Goal: Task Accomplishment & Management: Use online tool/utility

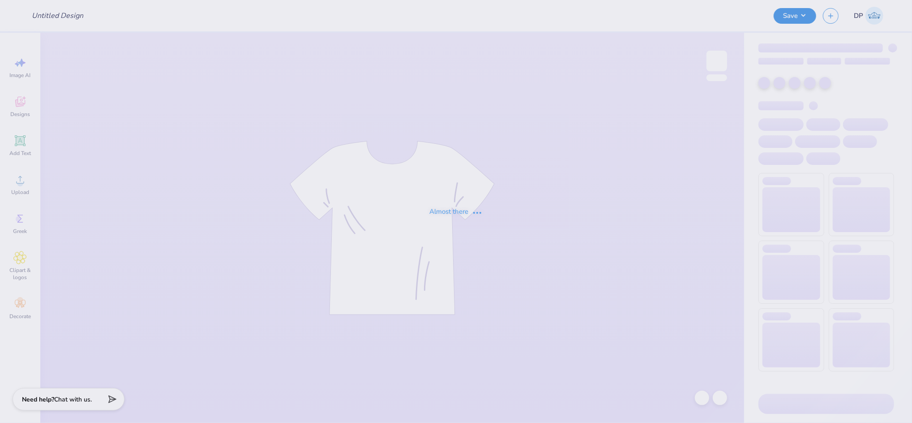
type input "Phi Tau Parents Weekend Shirts"
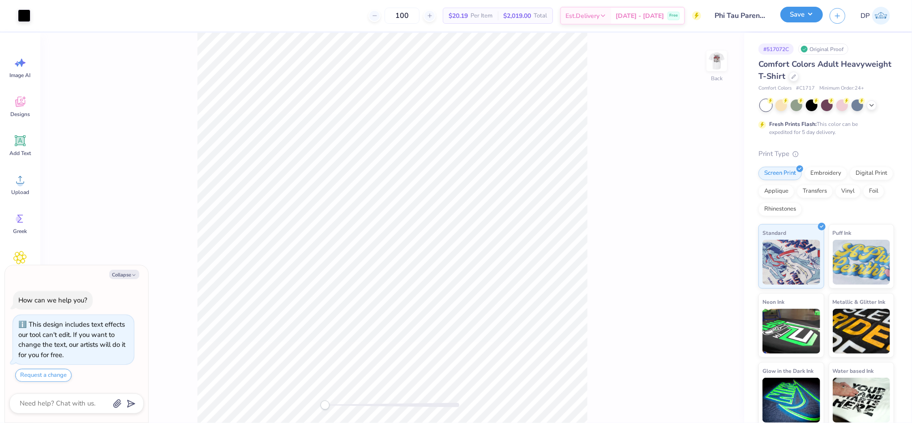
click at [798, 17] on button "Save" at bounding box center [801, 15] width 43 height 16
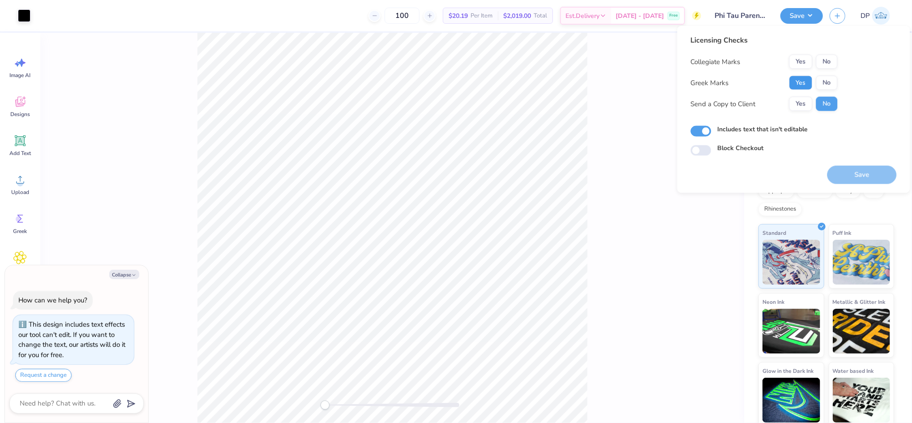
click at [811, 81] on button "Yes" at bounding box center [800, 83] width 23 height 14
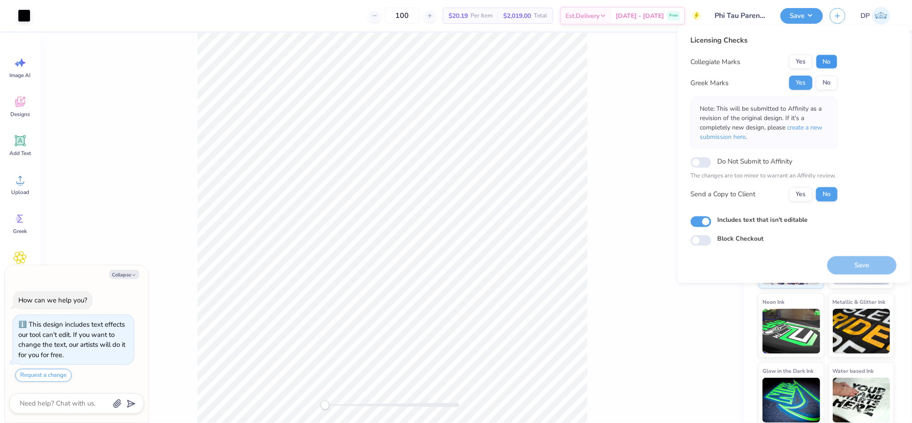
click at [827, 58] on button "No" at bounding box center [826, 62] width 21 height 14
type textarea "x"
click at [312, 15] on div "100 $20.19 Per Item $2,019.00 Total Est. Delivery [DATE] - [DATE] Free" at bounding box center [369, 15] width 664 height 31
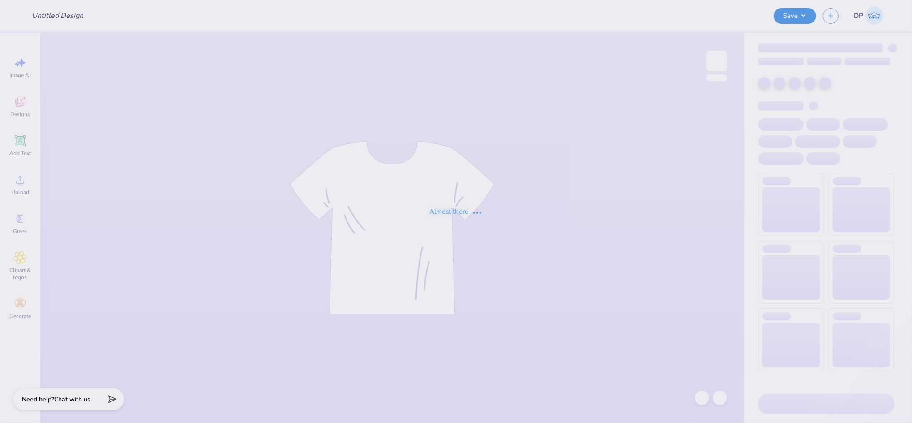
type input "UCI DSP - Fall 2025 Recruitment Merch"
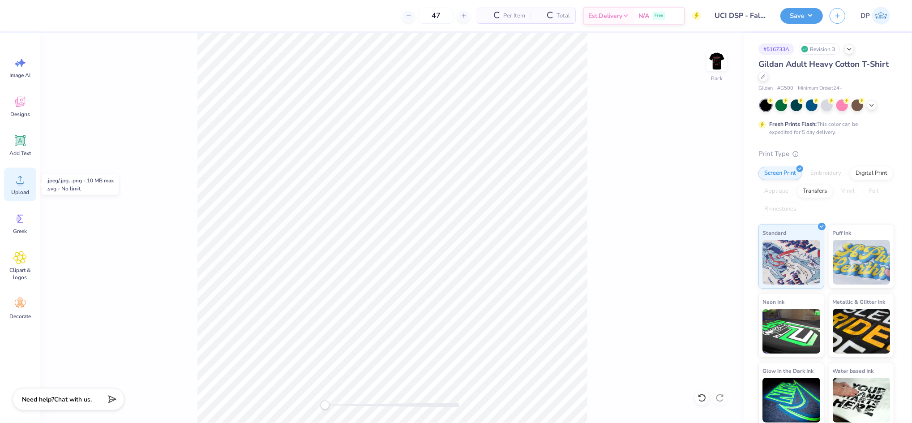
click at [19, 181] on icon at bounding box center [19, 179] width 13 height 13
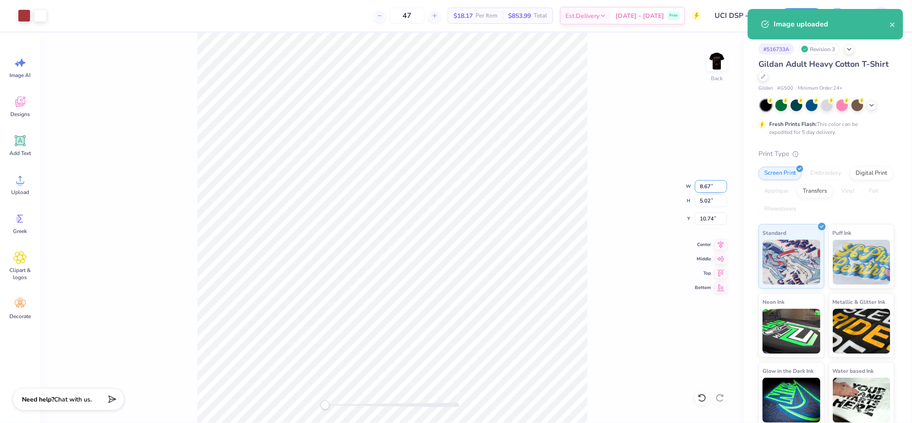
click at [701, 188] on input "8.67" at bounding box center [711, 186] width 32 height 13
type input "4"
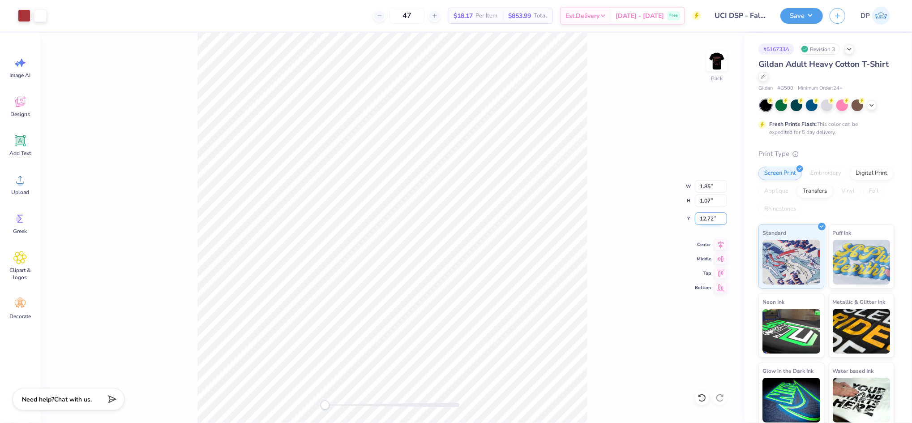
click at [706, 218] on input "12.72" at bounding box center [711, 218] width 32 height 13
click at [702, 218] on input "2" at bounding box center [711, 218] width 32 height 13
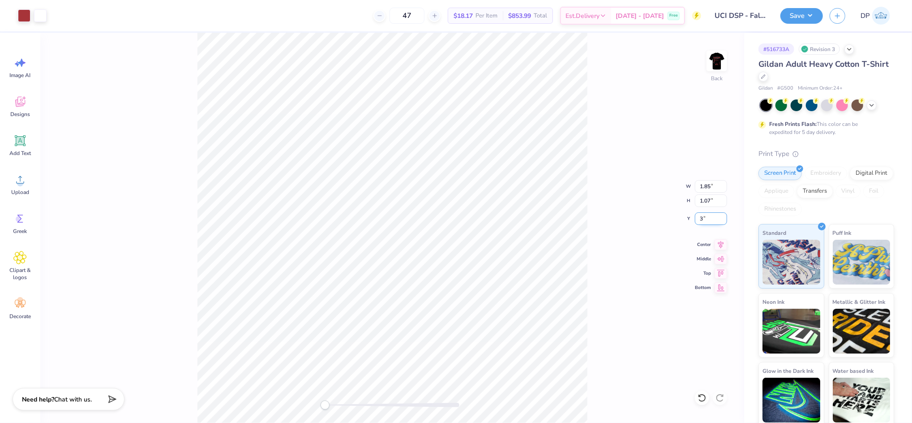
type input "3"
drag, startPoint x: 328, startPoint y: 405, endPoint x: 335, endPoint y: 406, distance: 7.2
click at [335, 406] on div "Accessibility label" at bounding box center [334, 404] width 9 height 9
click at [386, 416] on div "Back W 1.85 1.85 " H 1.07 1.07 " Y 3 3 " Center Middle Top Bottom" at bounding box center [392, 228] width 704 height 390
click at [705, 217] on input "4.51" at bounding box center [711, 218] width 32 height 13
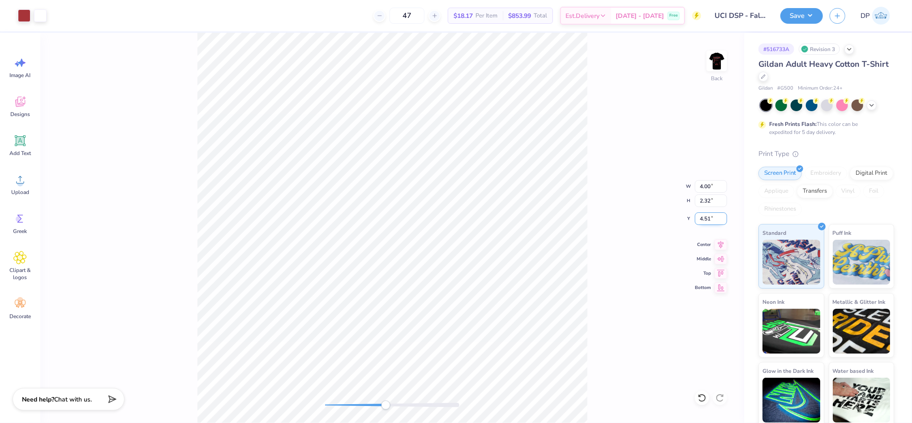
click at [705, 217] on input "4.51" at bounding box center [711, 218] width 32 height 13
type input "3"
click at [321, 408] on div "Back W 4.00 4.00 " H 2.32 2.32 " Y 3 3 " Center Middle Top Bottom" at bounding box center [392, 228] width 704 height 390
click at [624, 83] on div "Back W 4.00 4.00 " H 2.32 2.32 " Y 3.00 3.00 " Center Middle Top Bottom" at bounding box center [392, 228] width 704 height 390
click at [717, 64] on img at bounding box center [717, 61] width 36 height 36
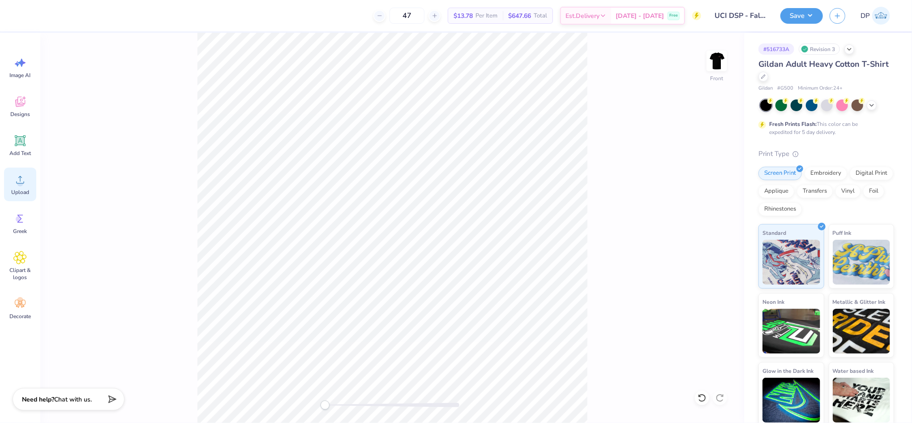
click at [20, 180] on icon at bounding box center [19, 179] width 13 height 13
click at [704, 214] on input "6.12" at bounding box center [711, 218] width 32 height 13
type input "3"
click at [330, 405] on div at bounding box center [392, 404] width 134 height 4
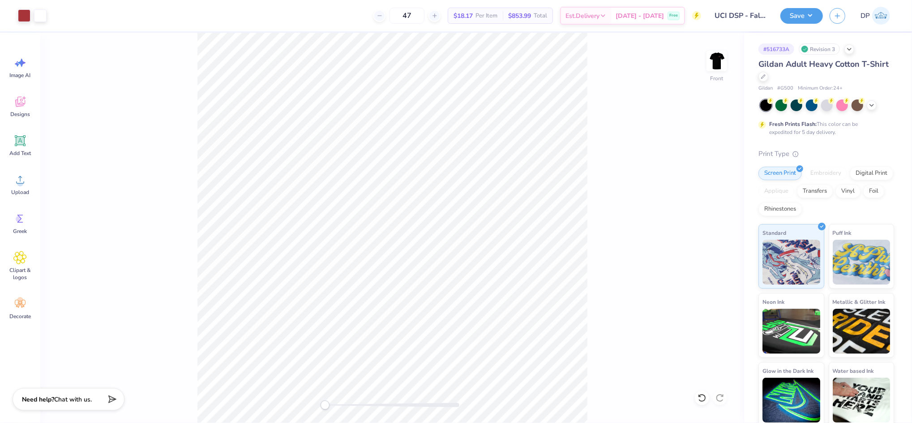
drag, startPoint x: 329, startPoint y: 403, endPoint x: 321, endPoint y: 404, distance: 8.1
click at [321, 404] on div "Accessibility label" at bounding box center [325, 404] width 9 height 9
click at [715, 64] on img at bounding box center [717, 61] width 36 height 36
click at [715, 64] on img at bounding box center [717, 61] width 18 height 18
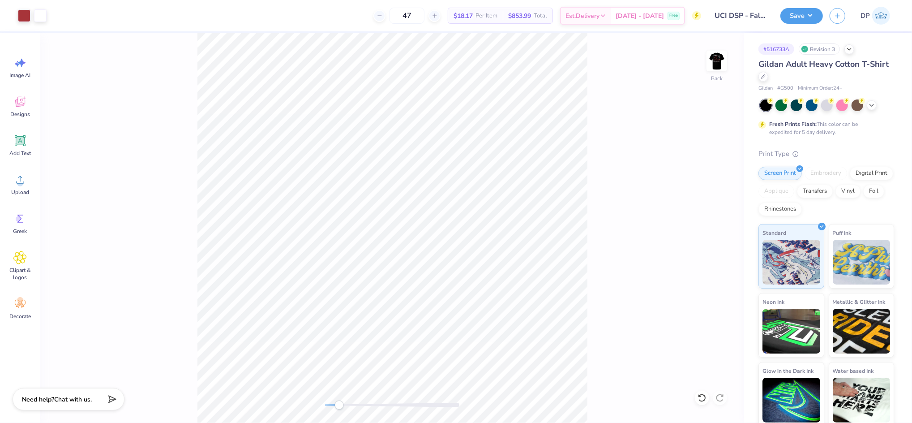
drag, startPoint x: 330, startPoint y: 404, endPoint x: 340, endPoint y: 400, distance: 11.1
click at [340, 402] on div at bounding box center [392, 404] width 134 height 4
drag, startPoint x: 343, startPoint y: 402, endPoint x: 347, endPoint y: 404, distance: 4.6
click at [347, 404] on div "Accessibility label" at bounding box center [348, 404] width 9 height 9
click at [15, 148] on div "Add Text" at bounding box center [20, 145] width 32 height 34
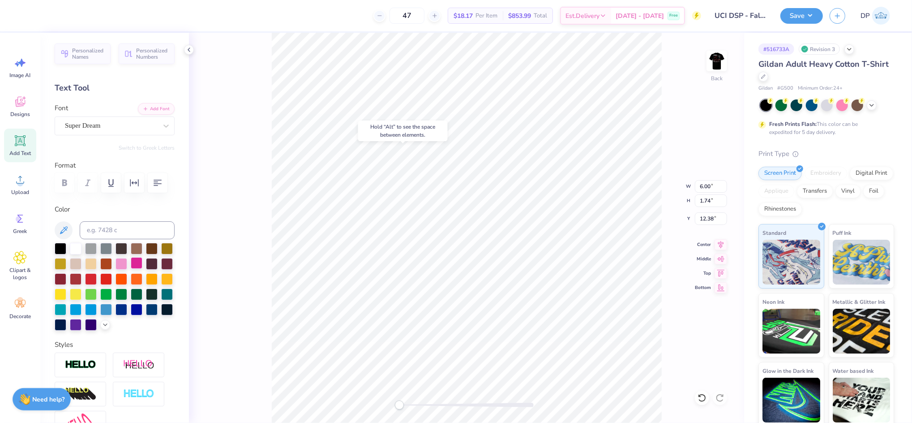
click at [142, 269] on div at bounding box center [137, 263] width 12 height 12
drag, startPoint x: 445, startPoint y: 404, endPoint x: 435, endPoint y: 404, distance: 9.4
click at [435, 404] on div at bounding box center [466, 404] width 134 height 4
type textarea "PI SIGMA"
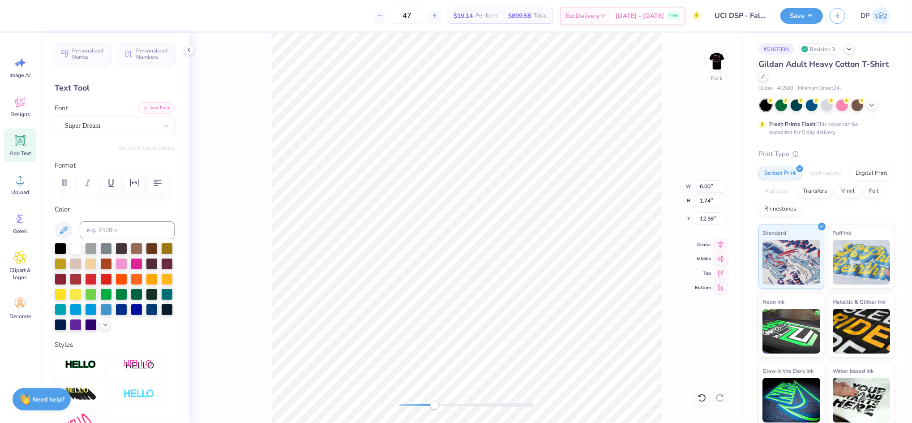
click at [143, 104] on button "Add Font" at bounding box center [156, 108] width 37 height 12
click at [145, 112] on button "Add Font" at bounding box center [156, 108] width 37 height 12
drag, startPoint x: 439, startPoint y: 402, endPoint x: 443, endPoint y: 400, distance: 4.6
click at [443, 402] on div at bounding box center [466, 404] width 134 height 4
drag, startPoint x: 440, startPoint y: 400, endPoint x: 412, endPoint y: 407, distance: 28.8
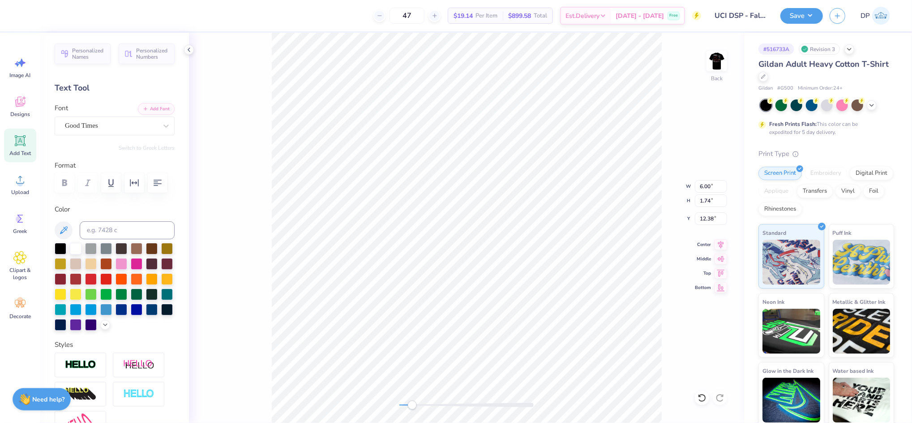
click at [412, 407] on div at bounding box center [466, 404] width 134 height 9
click at [432, 402] on div at bounding box center [466, 404] width 134 height 4
drag, startPoint x: 427, startPoint y: 402, endPoint x: 411, endPoint y: 407, distance: 17.0
click at [411, 407] on div at bounding box center [466, 404] width 134 height 9
click at [591, 341] on li "Ungroup" at bounding box center [606, 341] width 70 height 17
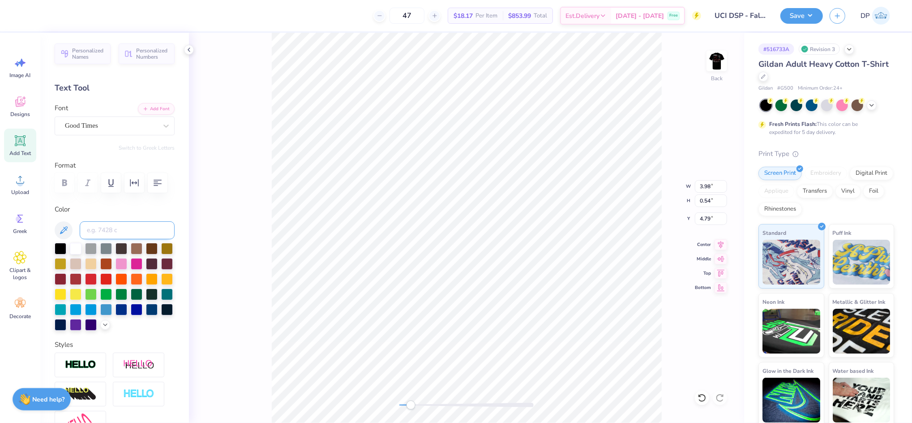
click at [103, 239] on input at bounding box center [127, 230] width 95 height 18
type input "1807"
click at [609, 318] on li "Group" at bounding box center [611, 322] width 70 height 17
click at [721, 67] on img at bounding box center [717, 61] width 36 height 36
drag, startPoint x: 411, startPoint y: 404, endPoint x: 423, endPoint y: 408, distance: 13.3
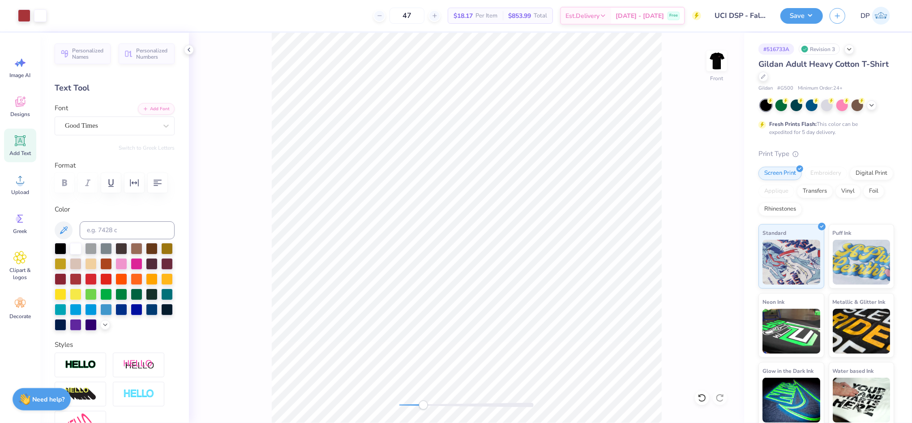
click at [423, 408] on div "Accessibility label" at bounding box center [423, 404] width 9 height 9
click at [142, 269] on div at bounding box center [137, 263] width 12 height 12
type input "12.00"
type input "13.33"
type input "3.00"
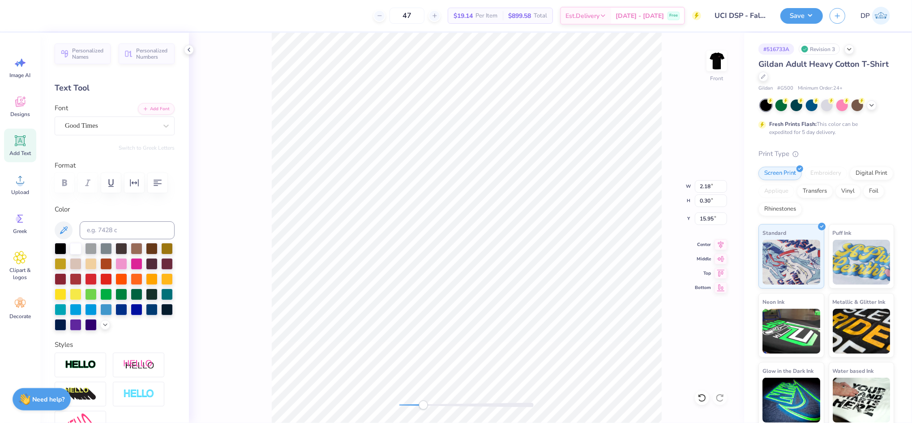
drag, startPoint x: 154, startPoint y: 317, endPoint x: 213, endPoint y: 299, distance: 61.9
click at [112, 300] on div at bounding box center [106, 294] width 12 height 12
click at [141, 186] on button "button" at bounding box center [134, 183] width 20 height 20
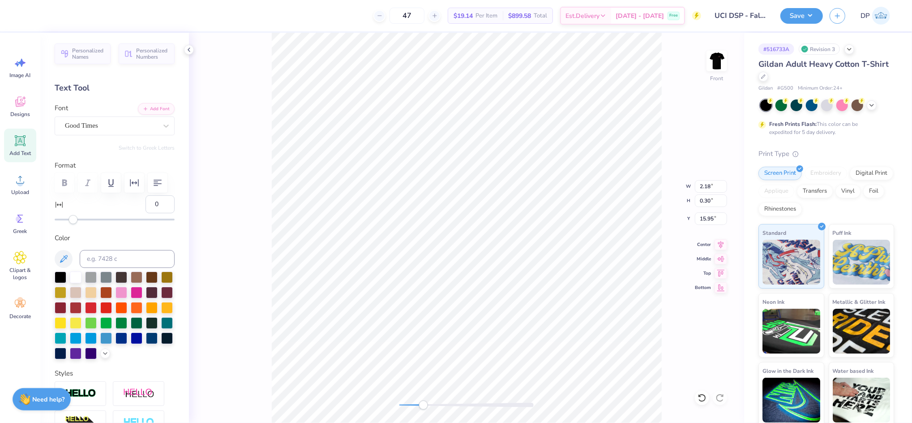
type input "21"
click at [92, 224] on div at bounding box center [115, 219] width 120 height 9
type input "51"
click at [120, 224] on div at bounding box center [115, 219] width 120 height 9
type input "66"
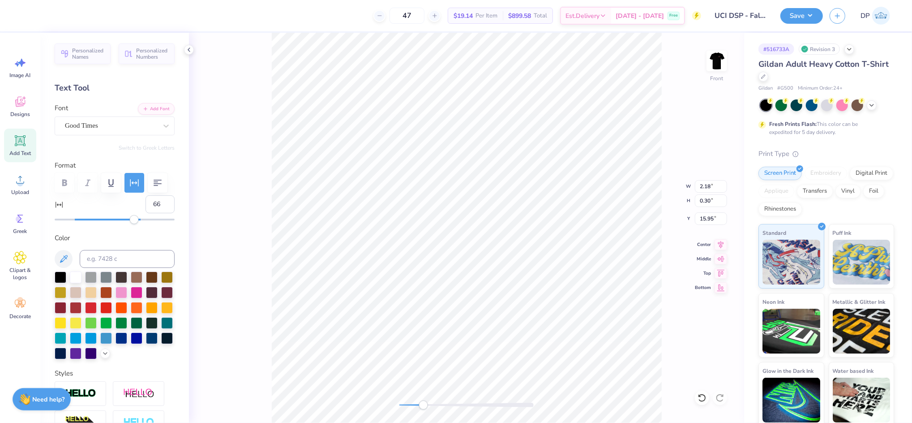
click at [134, 220] on div at bounding box center [115, 219] width 120 height 2
type input "74"
click at [142, 224] on div at bounding box center [115, 219] width 120 height 9
type input "80"
drag, startPoint x: 141, startPoint y: 242, endPoint x: 147, endPoint y: 244, distance: 6.9
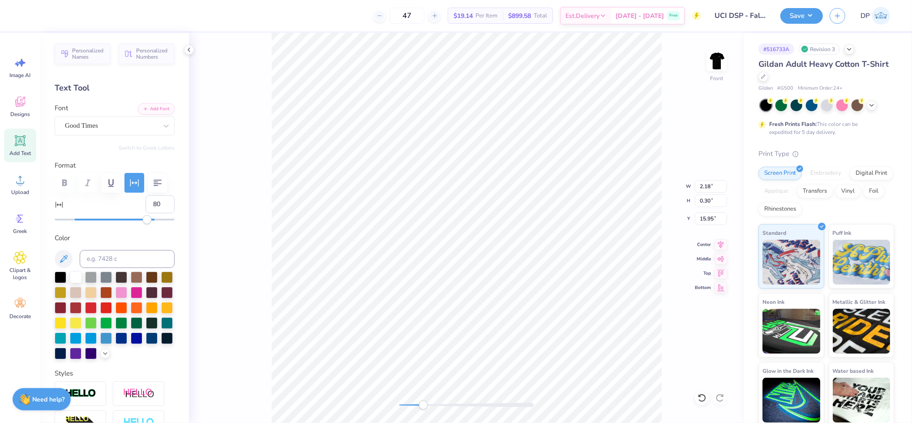
click at [147, 224] on div "Accessibility label" at bounding box center [146, 219] width 9 height 9
type input "89"
drag, startPoint x: 151, startPoint y: 241, endPoint x: 156, endPoint y: 242, distance: 5.1
click at [156, 224] on div "Accessibility label" at bounding box center [155, 219] width 9 height 9
type input "95"
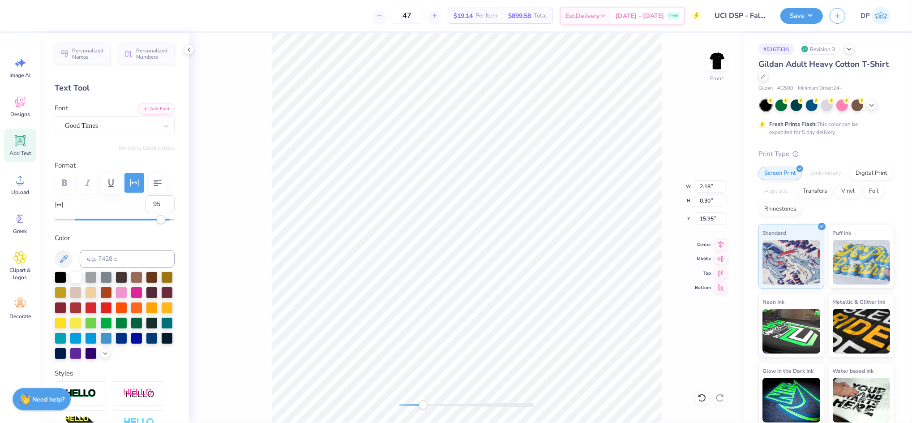
drag, startPoint x: 154, startPoint y: 241, endPoint x: 161, endPoint y: 242, distance: 6.3
click at [161, 224] on div "Accessibility label" at bounding box center [160, 219] width 9 height 9
drag, startPoint x: 160, startPoint y: 231, endPoint x: 125, endPoint y: 227, distance: 35.1
click at [145, 213] on input "97" at bounding box center [159, 204] width 29 height 18
drag, startPoint x: 147, startPoint y: 226, endPoint x: 125, endPoint y: 229, distance: 22.2
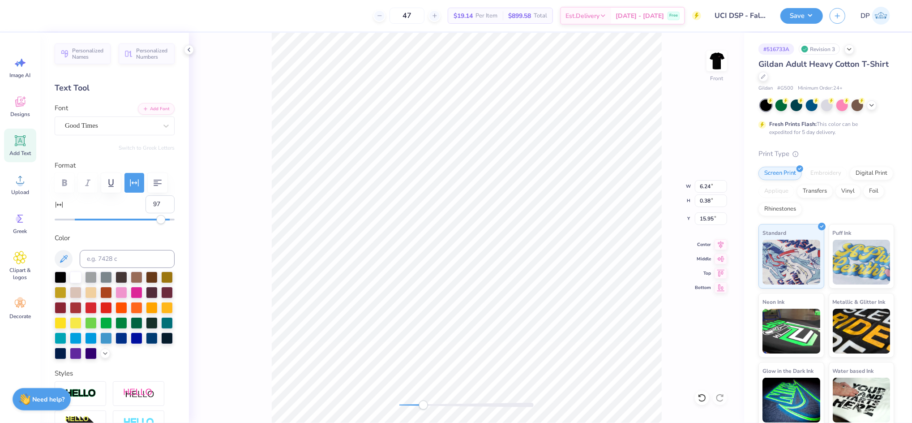
click at [129, 224] on div "97" at bounding box center [115, 209] width 120 height 29
type input "0"
type textarea "P"
type textarea "Delta Sigma Pi"
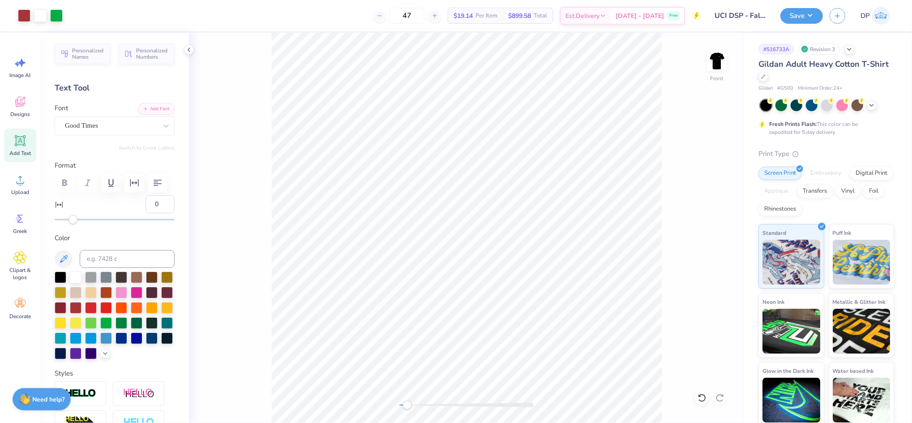
click at [403, 415] on div "Front" at bounding box center [466, 228] width 555 height 390
drag, startPoint x: 19, startPoint y: 149, endPoint x: 248, endPoint y: 185, distance: 232.1
click at [19, 148] on div "Add Text" at bounding box center [20, 145] width 32 height 34
click at [112, 328] on div at bounding box center [106, 322] width 12 height 12
paste textarea "HOME AWAY"
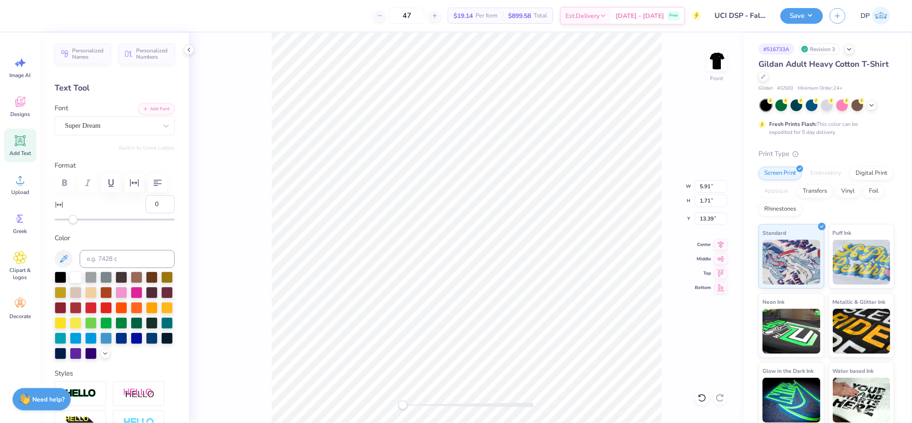
type textarea "HOME AWAY"
drag, startPoint x: 400, startPoint y: 405, endPoint x: 411, endPoint y: 406, distance: 11.3
click at [411, 406] on div "Accessibility label" at bounding box center [410, 404] width 9 height 9
click at [154, 108] on button "Add Font" at bounding box center [156, 108] width 37 height 12
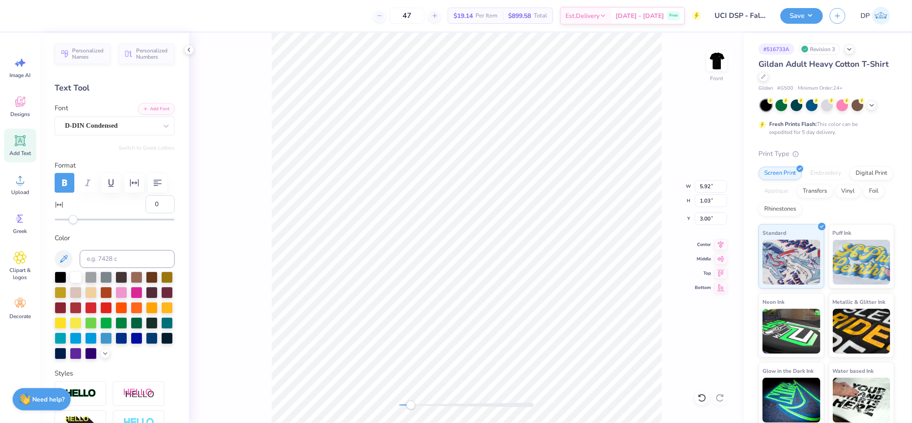
scroll to position [10, 1]
type textarea "FROM HOME"
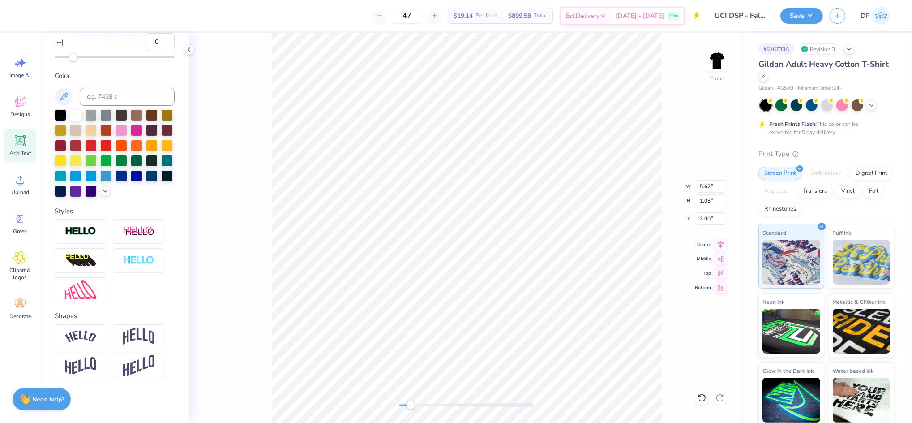
scroll to position [200, 0]
click at [135, 262] on img at bounding box center [138, 260] width 31 height 10
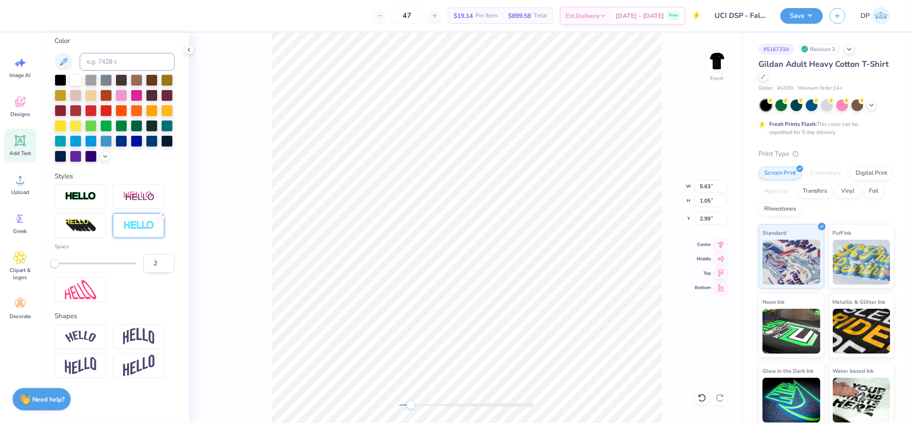
type input "2"
click at [158, 273] on input "2" at bounding box center [158, 263] width 31 height 19
type input "11.93"
click at [568, 278] on li "Ungroup" at bounding box center [582, 277] width 70 height 17
click at [469, 322] on li "Group" at bounding box center [479, 323] width 70 height 17
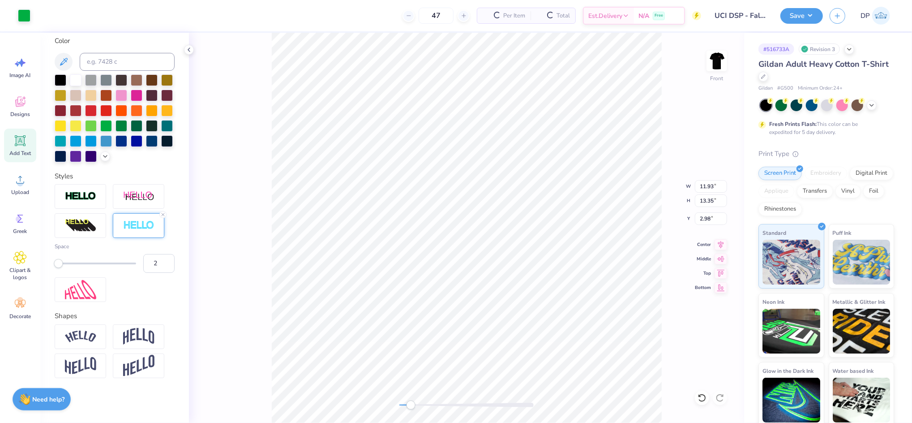
type input "11.93"
type input "13.35"
type input "2.98"
click at [26, 17] on div at bounding box center [24, 15] width 13 height 13
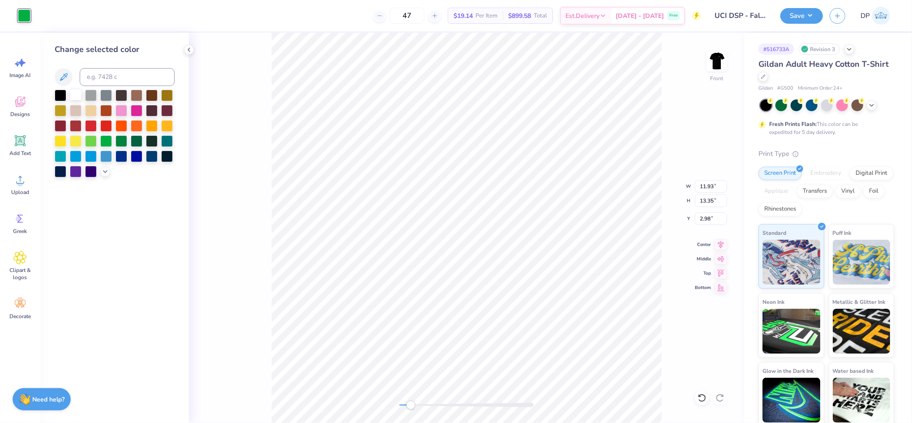
click at [72, 98] on div at bounding box center [76, 95] width 12 height 12
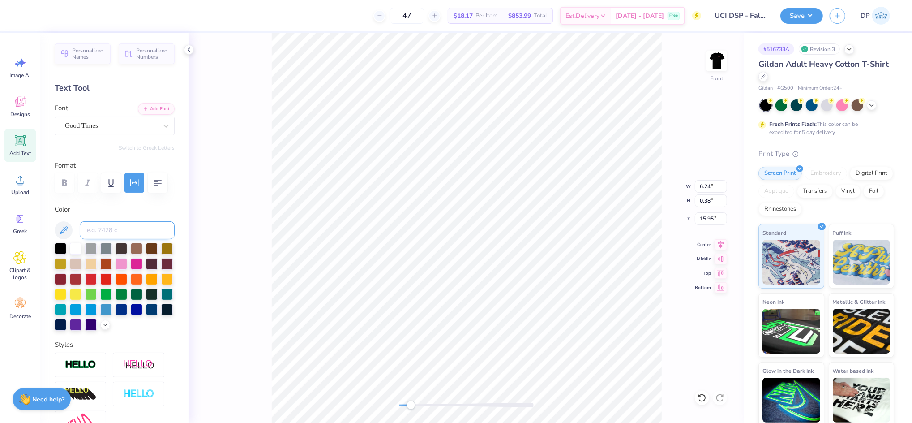
click at [154, 239] on input at bounding box center [127, 230] width 95 height 18
type input "1807"
drag, startPoint x: 410, startPoint y: 406, endPoint x: 396, endPoint y: 407, distance: 13.9
click at [396, 407] on div "Accessibility label" at bounding box center [399, 404] width 9 height 9
click at [487, 283] on li "Group" at bounding box center [489, 284] width 70 height 17
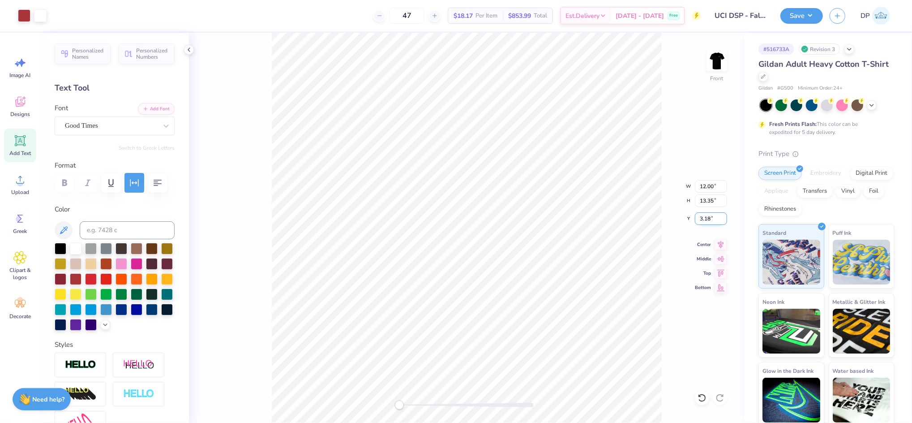
click at [706, 220] on input "3.18" at bounding box center [711, 218] width 32 height 13
type input "3.00"
click at [548, 261] on li "Group" at bounding box center [558, 264] width 70 height 17
click at [815, 15] on button "Save" at bounding box center [801, 15] width 43 height 16
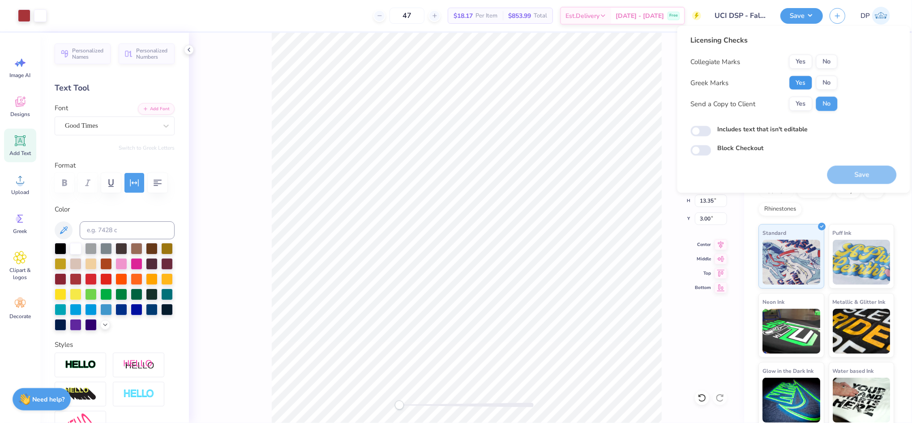
click at [803, 83] on button "Yes" at bounding box center [800, 83] width 23 height 14
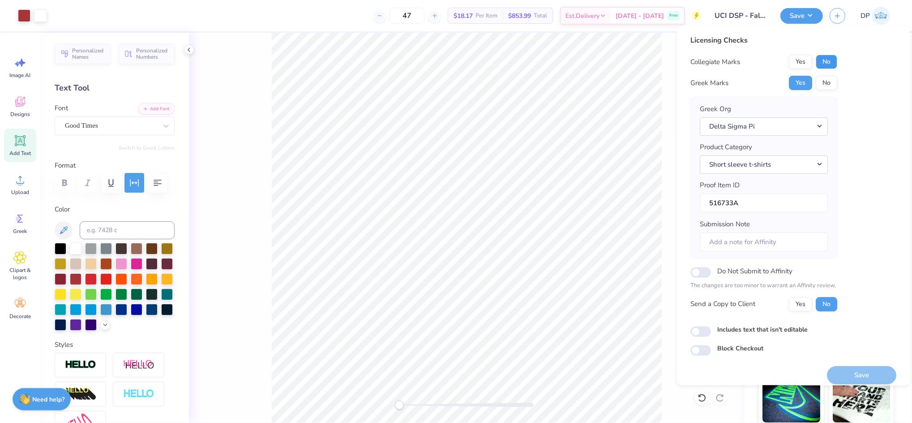
click at [829, 62] on button "No" at bounding box center [826, 62] width 21 height 14
click at [798, 305] on button "Yes" at bounding box center [800, 303] width 23 height 14
click at [753, 330] on label "Includes text that isn't editable" at bounding box center [763, 328] width 90 height 9
click at [711, 330] on input "Includes text that isn't editable" at bounding box center [701, 330] width 21 height 11
checkbox input "true"
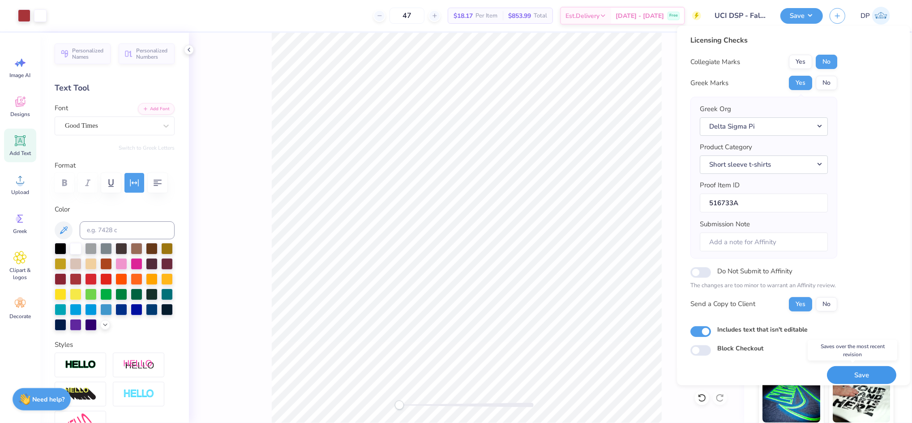
click at [834, 368] on button "Save" at bounding box center [861, 374] width 69 height 18
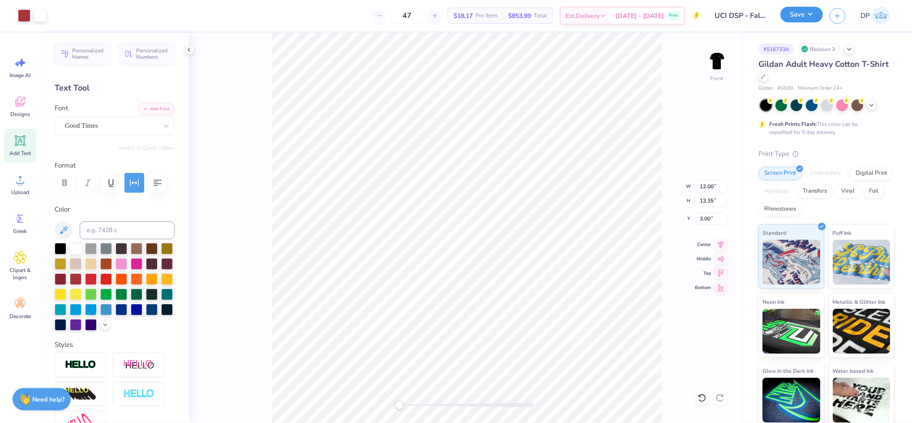
click at [814, 11] on button "Save" at bounding box center [801, 15] width 43 height 16
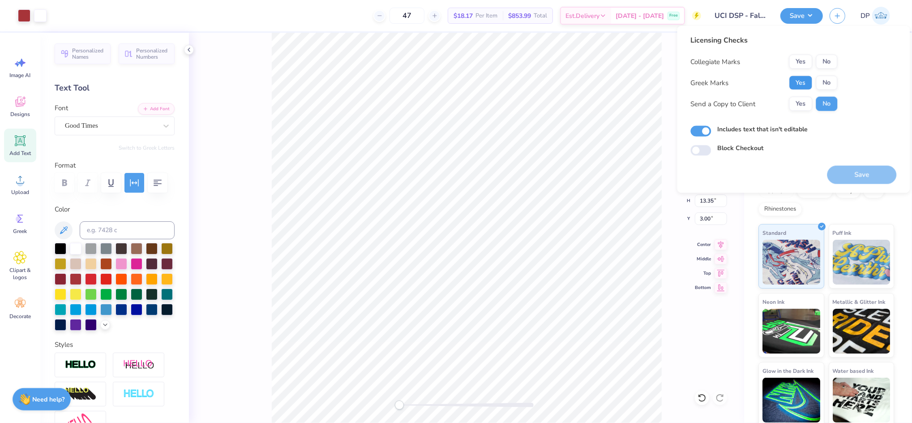
click at [802, 81] on button "Yes" at bounding box center [800, 83] width 23 height 14
